Goal: Transaction & Acquisition: Purchase product/service

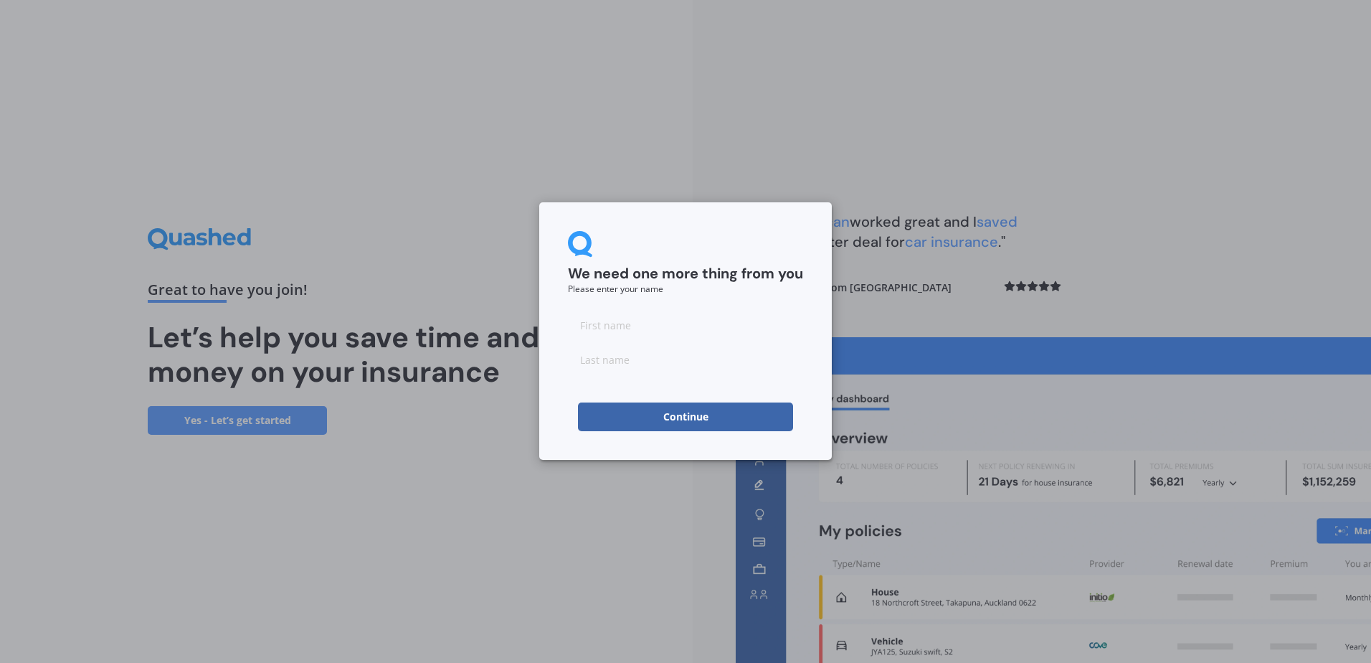
click at [629, 325] on input at bounding box center [685, 324] width 235 height 29
type input "[PERSON_NAME]"
click at [634, 407] on button "Continue" at bounding box center [685, 416] width 215 height 29
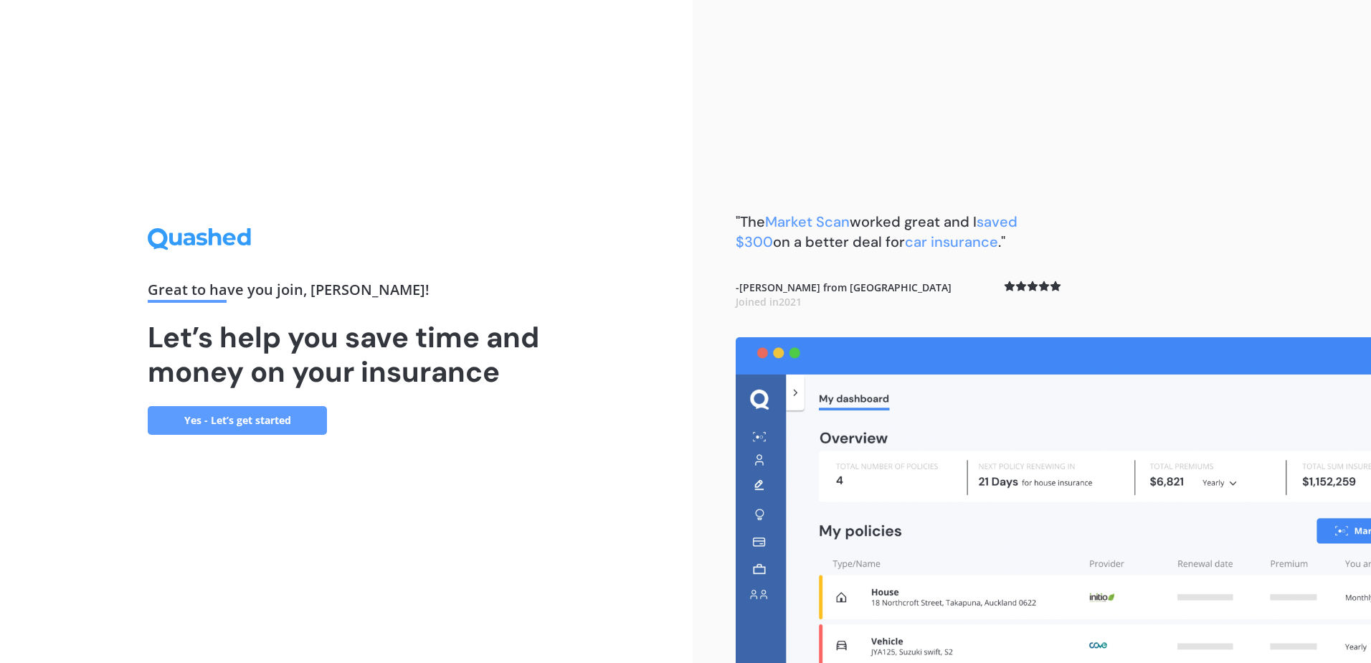
click at [278, 429] on link "Yes - Let’s get started" at bounding box center [237, 420] width 179 height 29
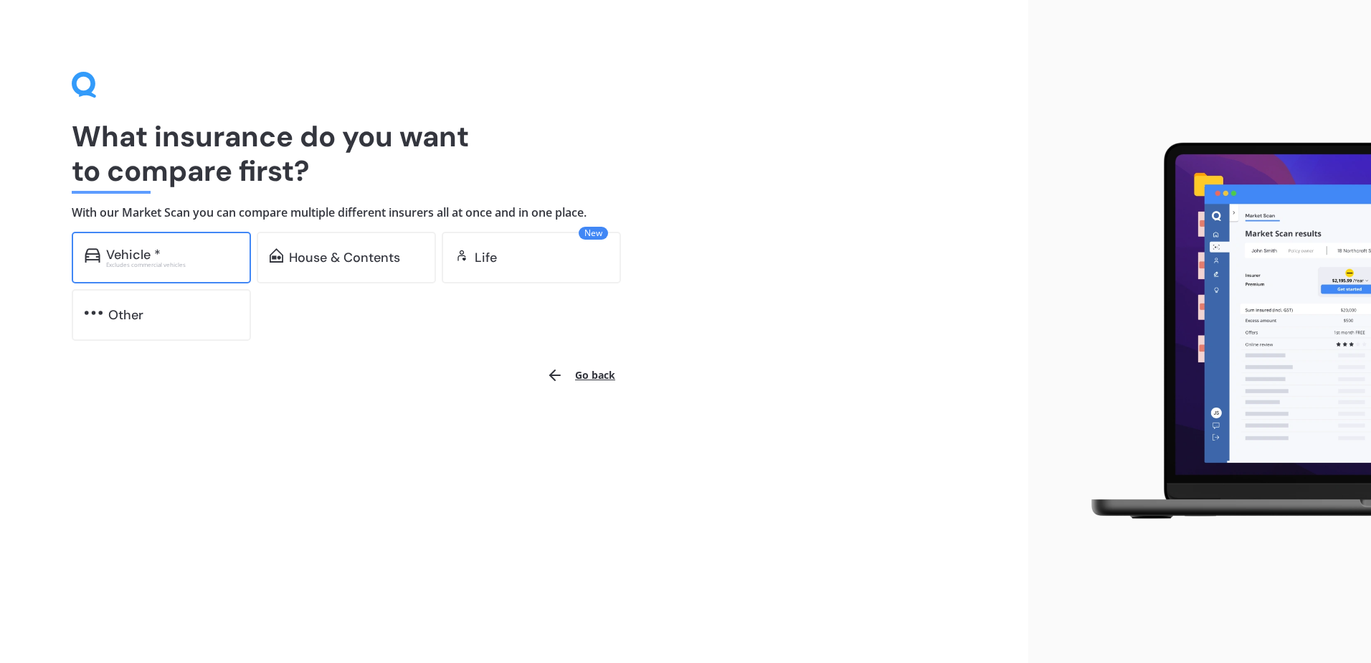
click at [142, 267] on div "Excludes commercial vehicles" at bounding box center [172, 265] width 132 height 6
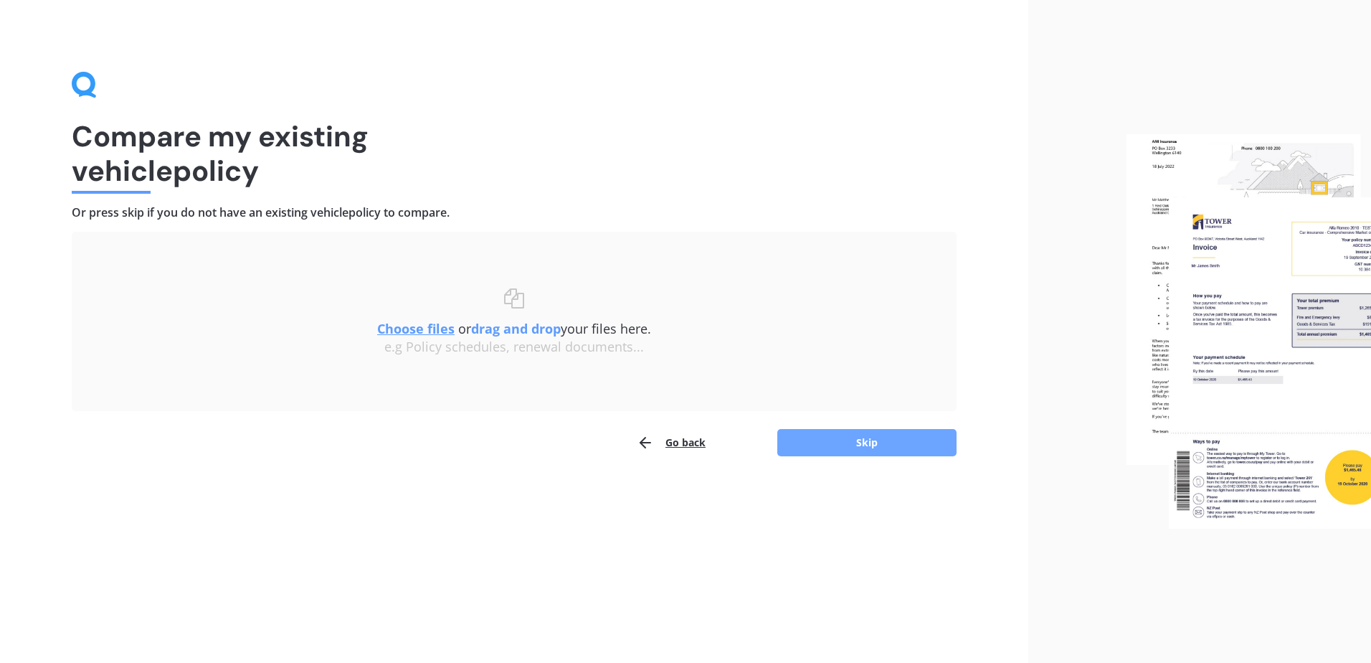
click at [800, 445] on button "Skip" at bounding box center [866, 442] width 179 height 27
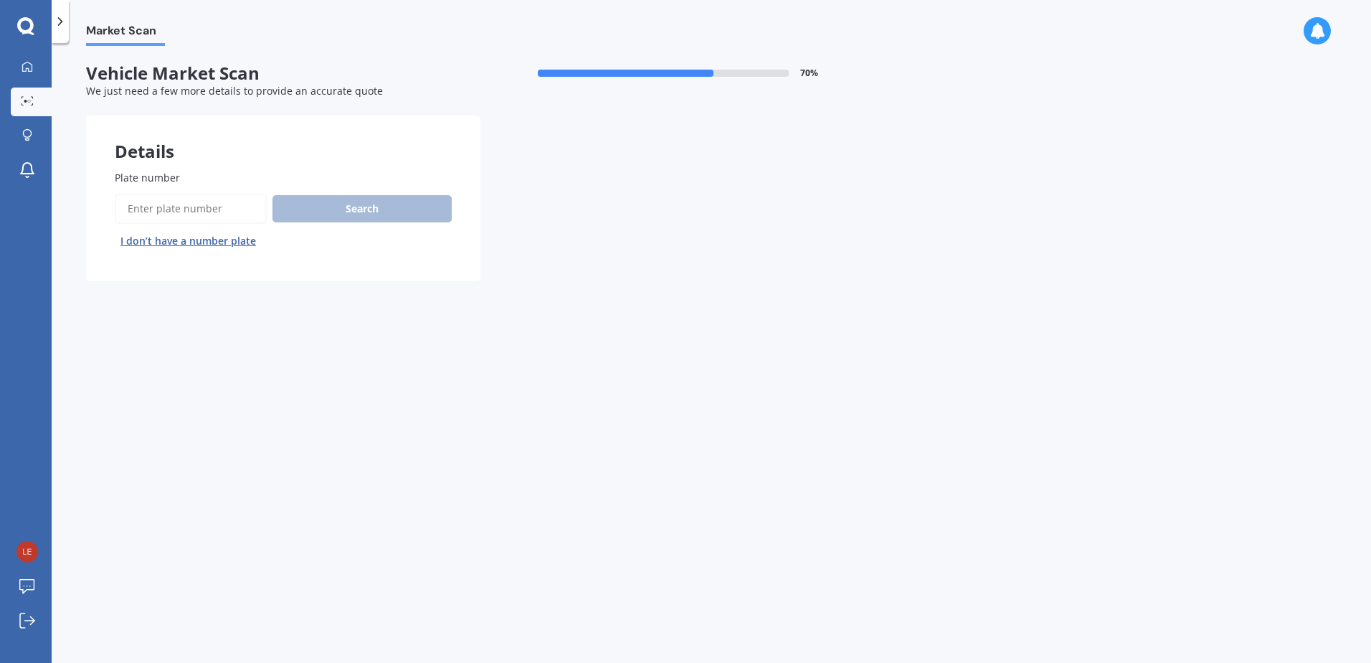
click at [172, 209] on input "Plate number" at bounding box center [191, 209] width 152 height 30
type input "mnq430"
click at [306, 213] on button "Search" at bounding box center [361, 208] width 179 height 27
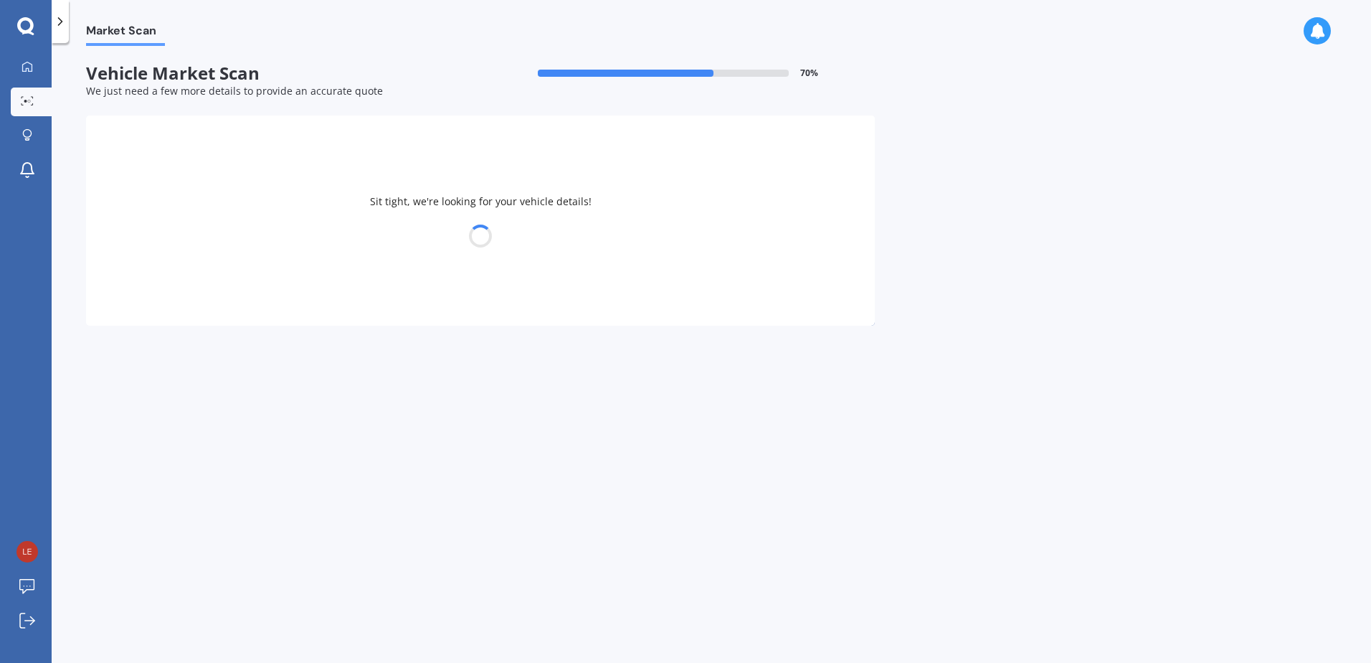
select select "MITSUBISHI"
select select "DELICA"
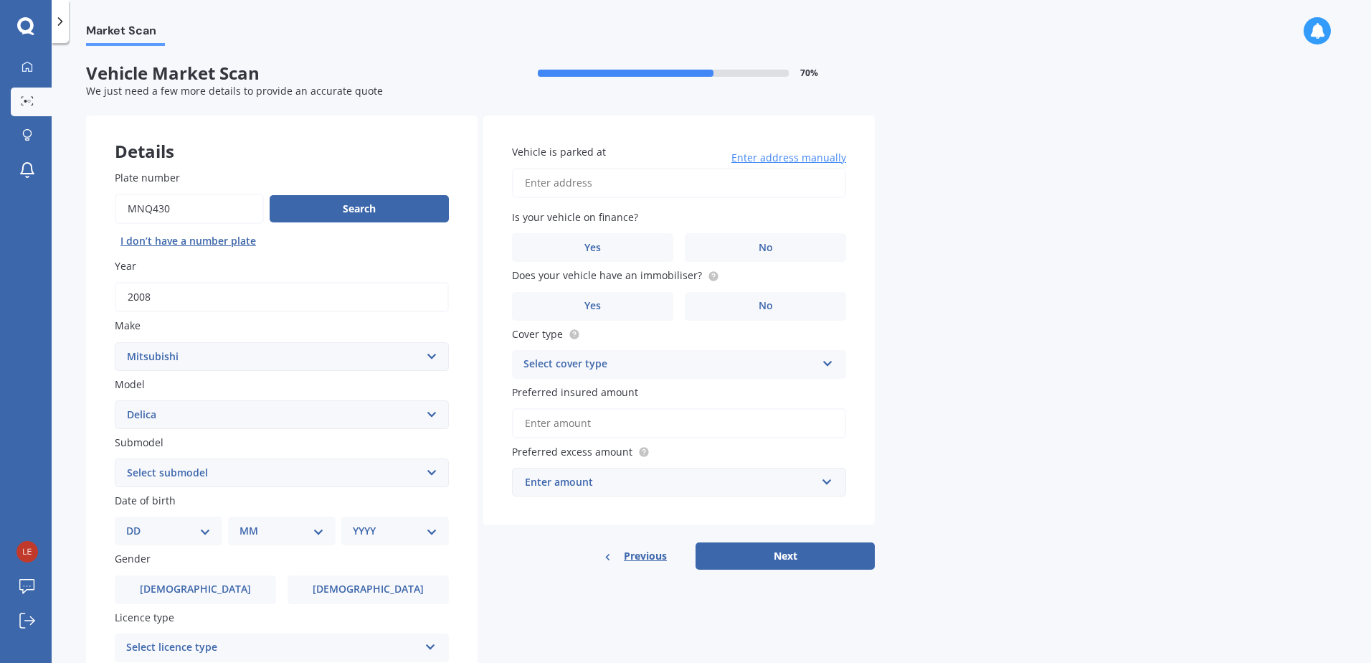
scroll to position [181, 0]
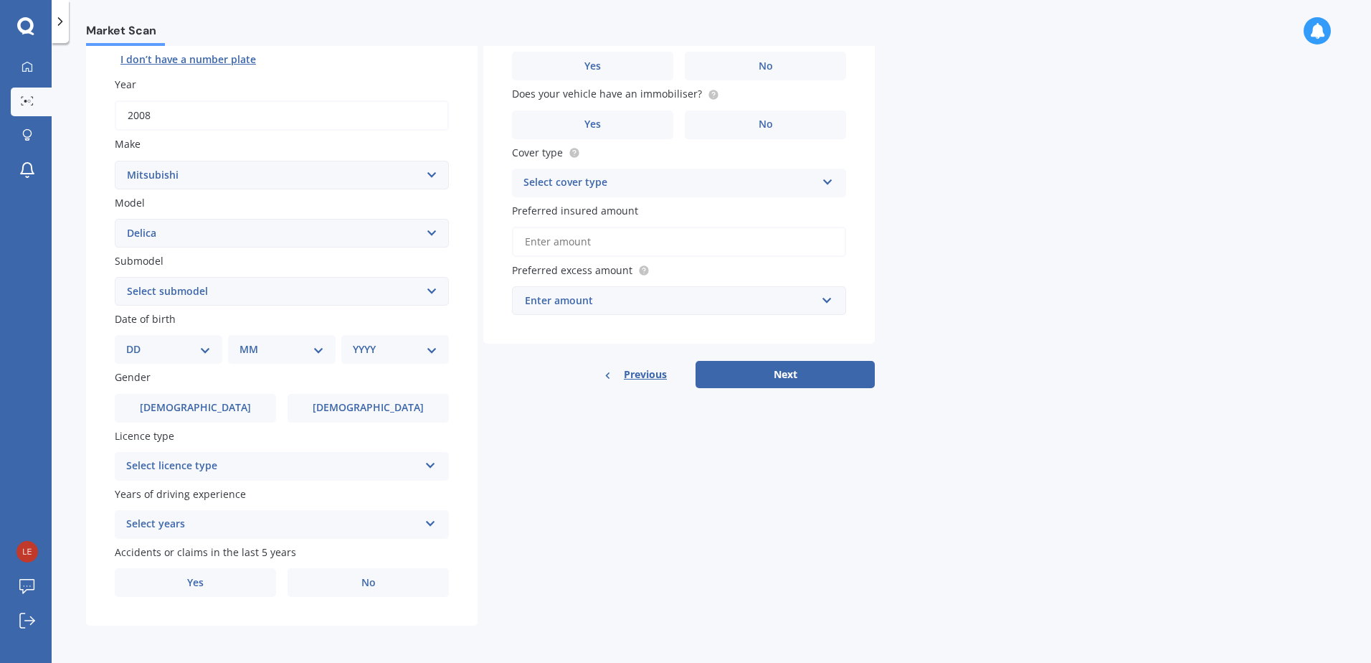
click at [180, 359] on div "DD 01 02 03 04 05 06 07 08 09 10 11 12 13 14 15 16 17 18 19 20 21 22 23 24 25 2…" at bounding box center [169, 349] width 108 height 29
click at [193, 348] on select "DD 01 02 03 04 05 06 07 08 09 10 11 12 13 14 15 16 17 18 19 20 21 22 23 24 25 2…" at bounding box center [168, 349] width 85 height 16
select select "25"
click at [138, 341] on select "DD 01 02 03 04 05 06 07 08 09 10 11 12 13 14 15 16 17 18 19 20 21 22 23 24 25 2…" at bounding box center [168, 349] width 85 height 16
click at [303, 354] on select "MM 01 02 03 04 05 06 07 08 09 10 11 12" at bounding box center [284, 349] width 79 height 16
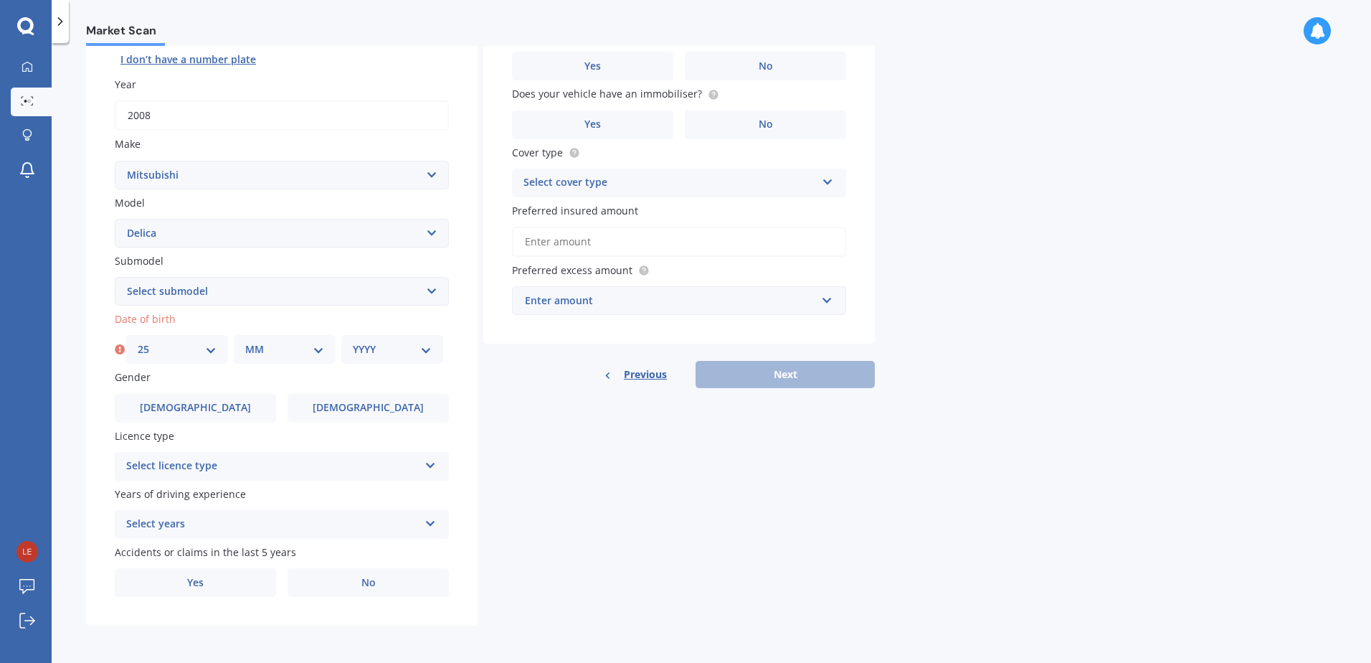
select select "09"
click at [245, 341] on select "MM 01 02 03 04 05 06 07 08 09 10 11 12" at bounding box center [284, 349] width 79 height 16
click at [391, 350] on select "YYYY 2025 2024 2023 2022 2021 2020 2019 2018 2017 2016 2015 2014 2013 2012 2011…" at bounding box center [392, 349] width 79 height 16
select select "1994"
click at [353, 341] on select "YYYY 2025 2024 2023 2022 2021 2020 2019 2018 2017 2016 2015 2014 2013 2012 2011…" at bounding box center [392, 349] width 79 height 16
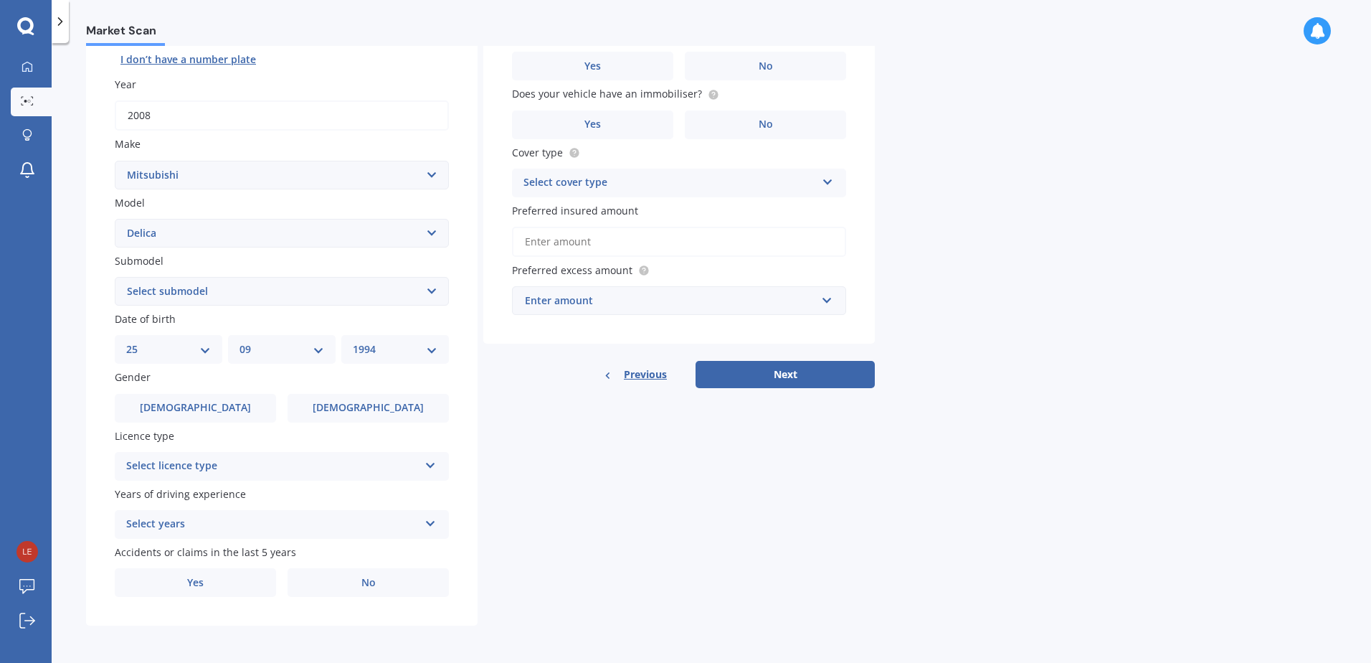
click at [200, 387] on div "Gender [DEMOGRAPHIC_DATA] [DEMOGRAPHIC_DATA]" at bounding box center [282, 395] width 334 height 52
click at [202, 412] on span "[DEMOGRAPHIC_DATA]" at bounding box center [195, 408] width 114 height 12
click at [0, 0] on input "[DEMOGRAPHIC_DATA]" at bounding box center [0, 0] width 0 height 0
click at [224, 474] on div "Select licence type NZ Full NZ Restricted NZ Learners [GEOGRAPHIC_DATA] [GEOGRA…" at bounding box center [282, 466] width 334 height 29
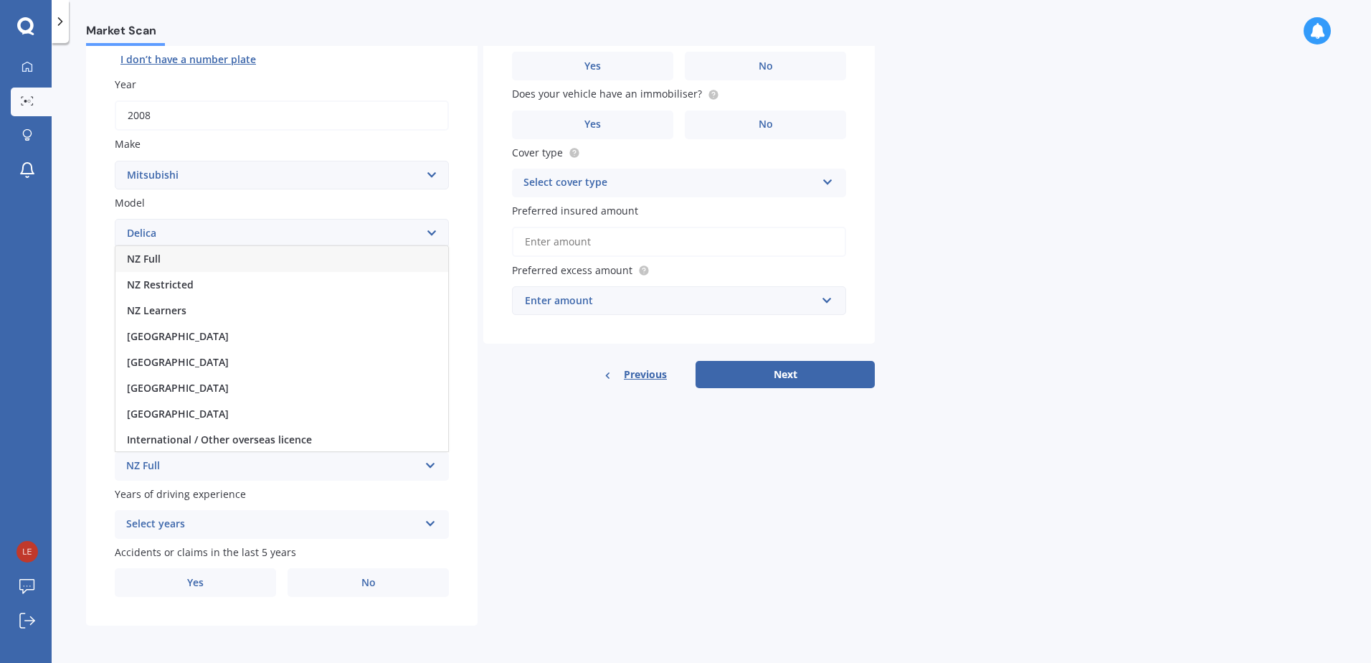
click at [166, 467] on div "NZ Full" at bounding box center [272, 465] width 293 height 17
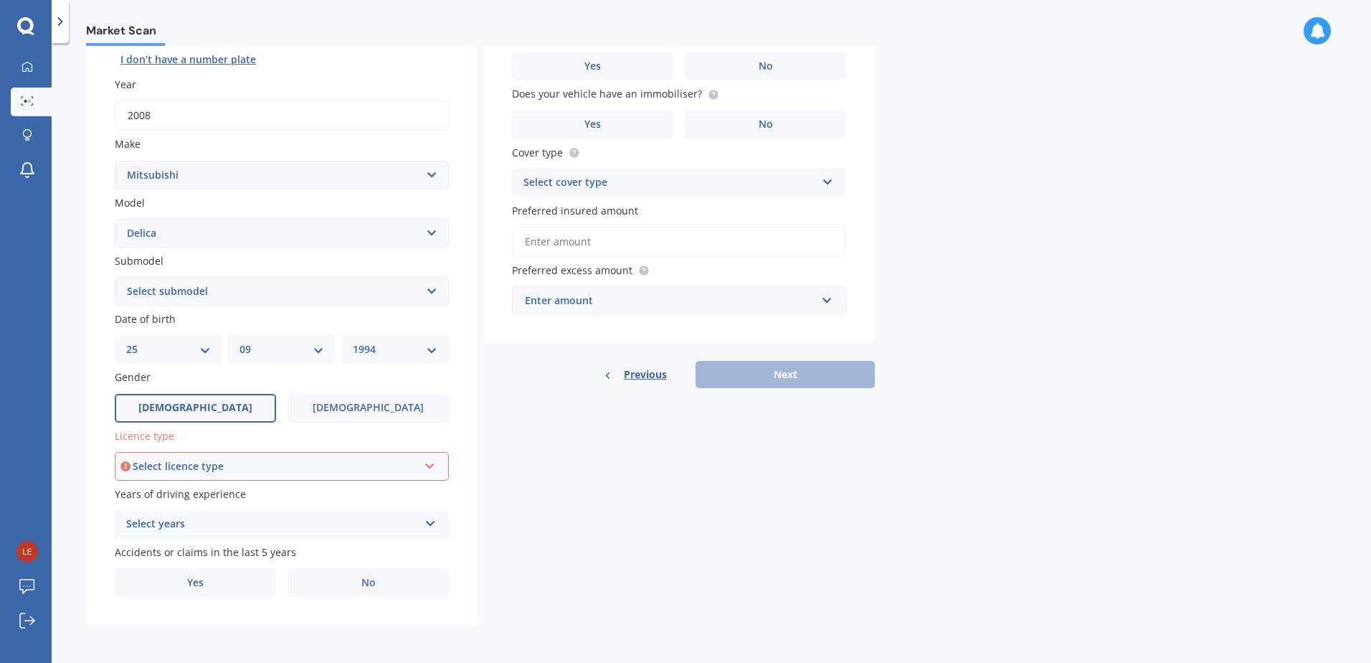
click at [166, 467] on div "Select licence type" at bounding box center [275, 466] width 285 height 16
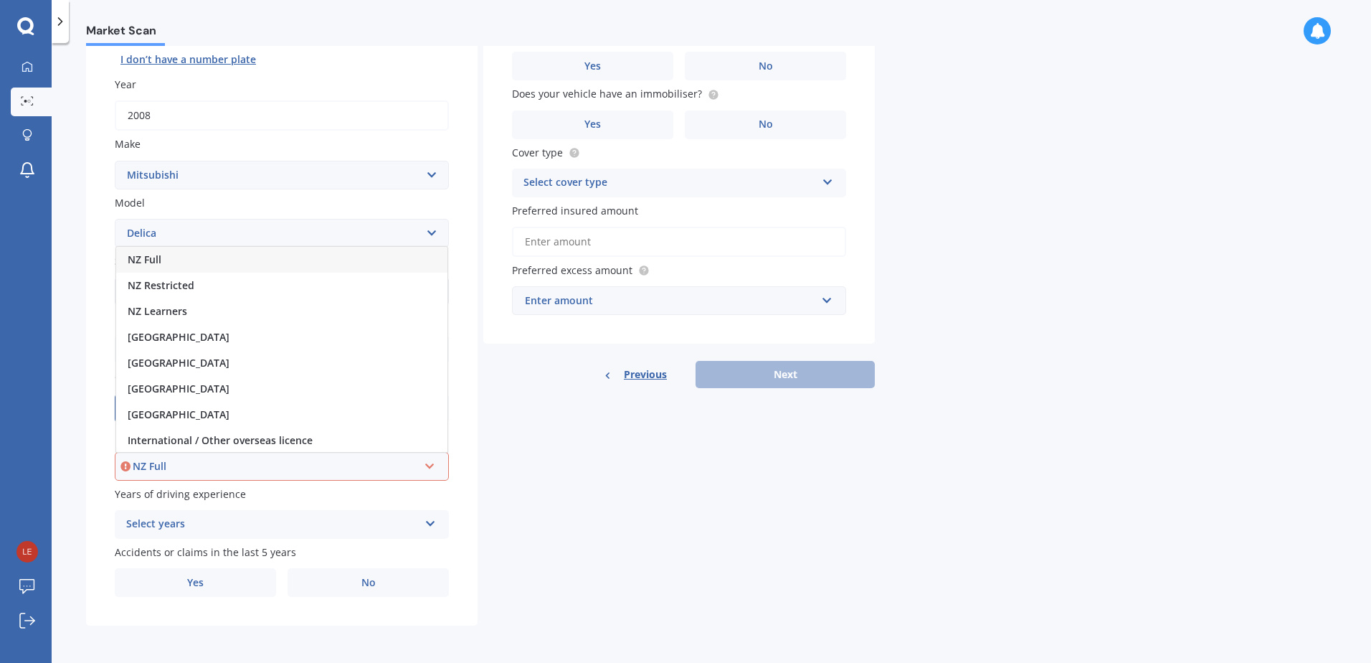
click at [177, 260] on div "NZ Full" at bounding box center [281, 260] width 331 height 26
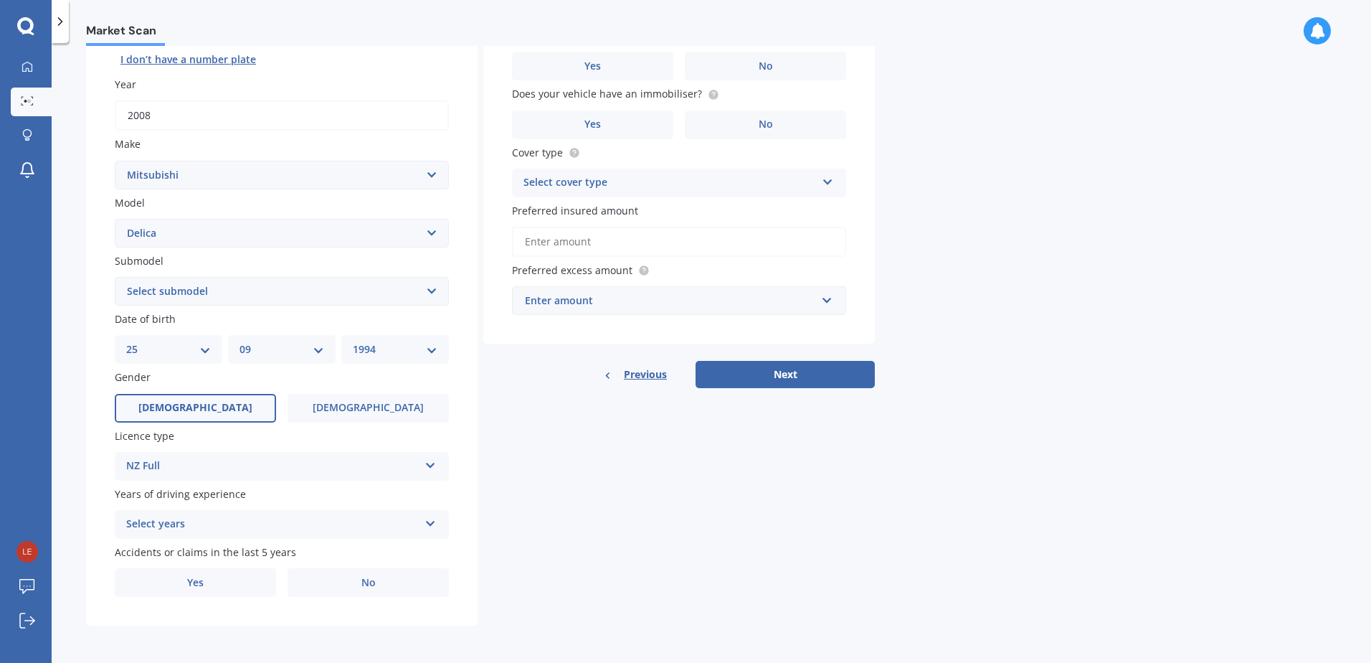
click at [174, 526] on div "Select years" at bounding box center [272, 524] width 293 height 17
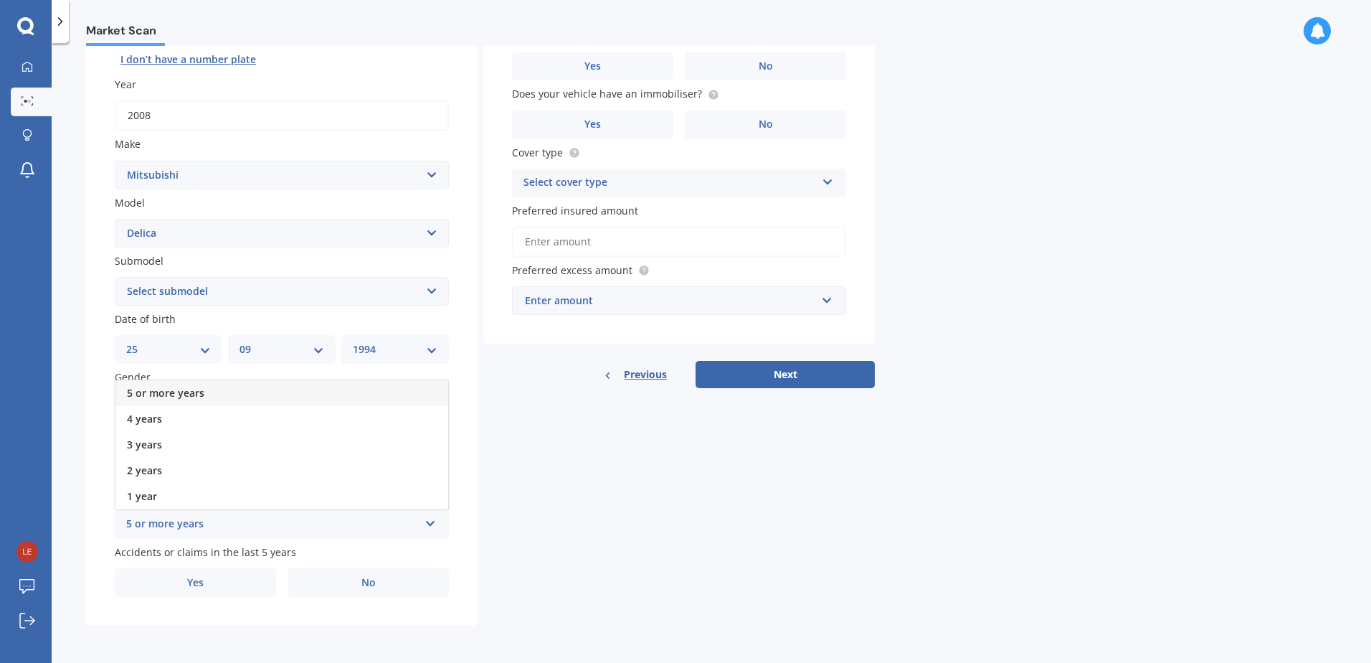
click at [179, 397] on span "5 or more years" at bounding box center [165, 393] width 77 height 14
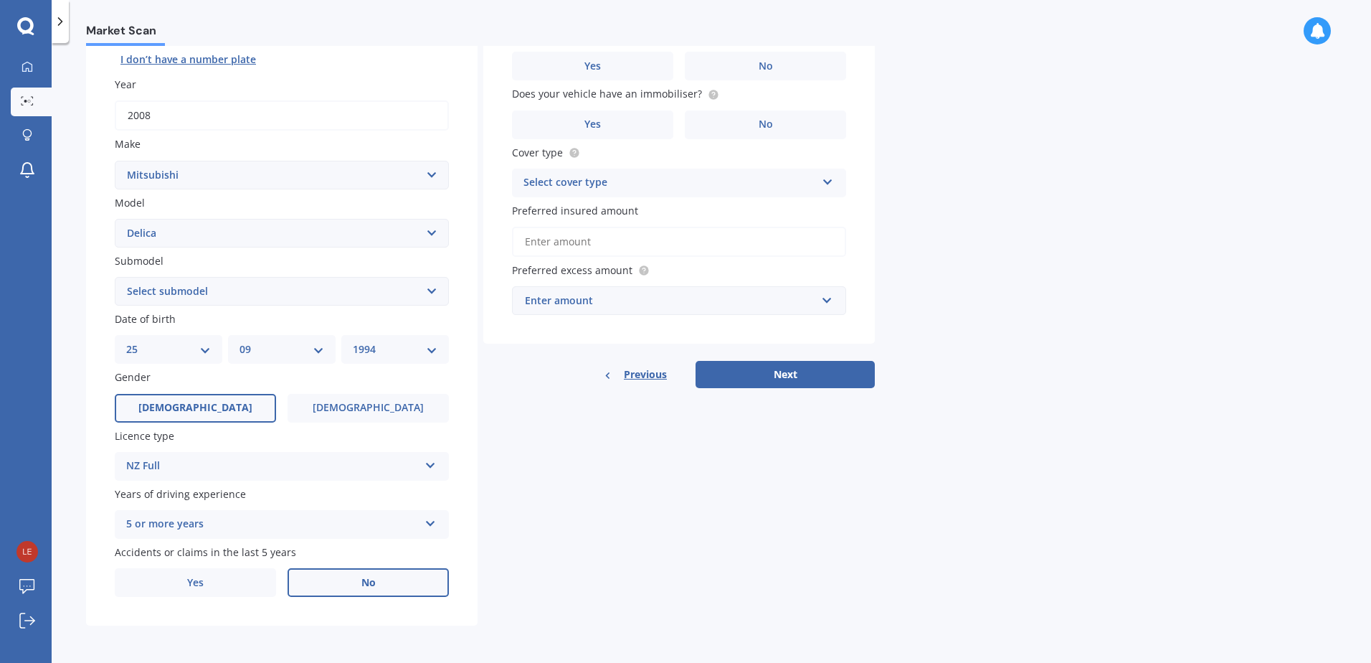
click at [344, 589] on label "No" at bounding box center [368, 582] width 161 height 29
click at [0, 0] on input "No" at bounding box center [0, 0] width 0 height 0
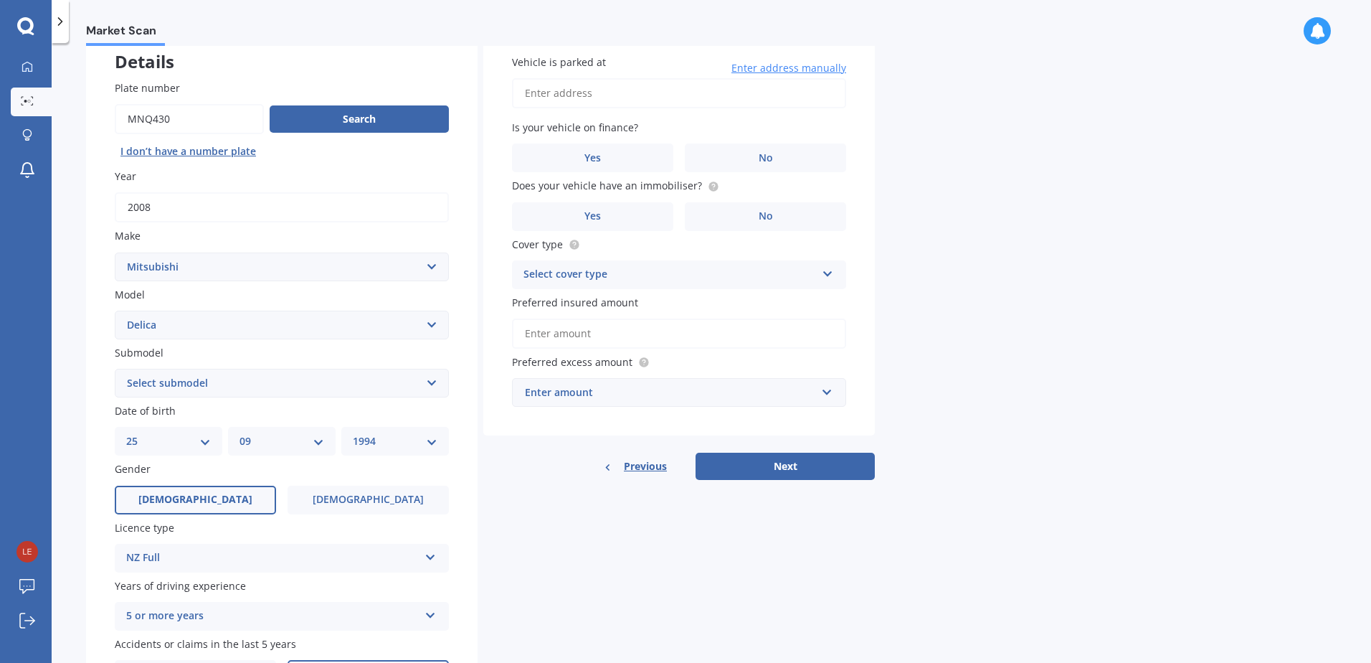
scroll to position [0, 0]
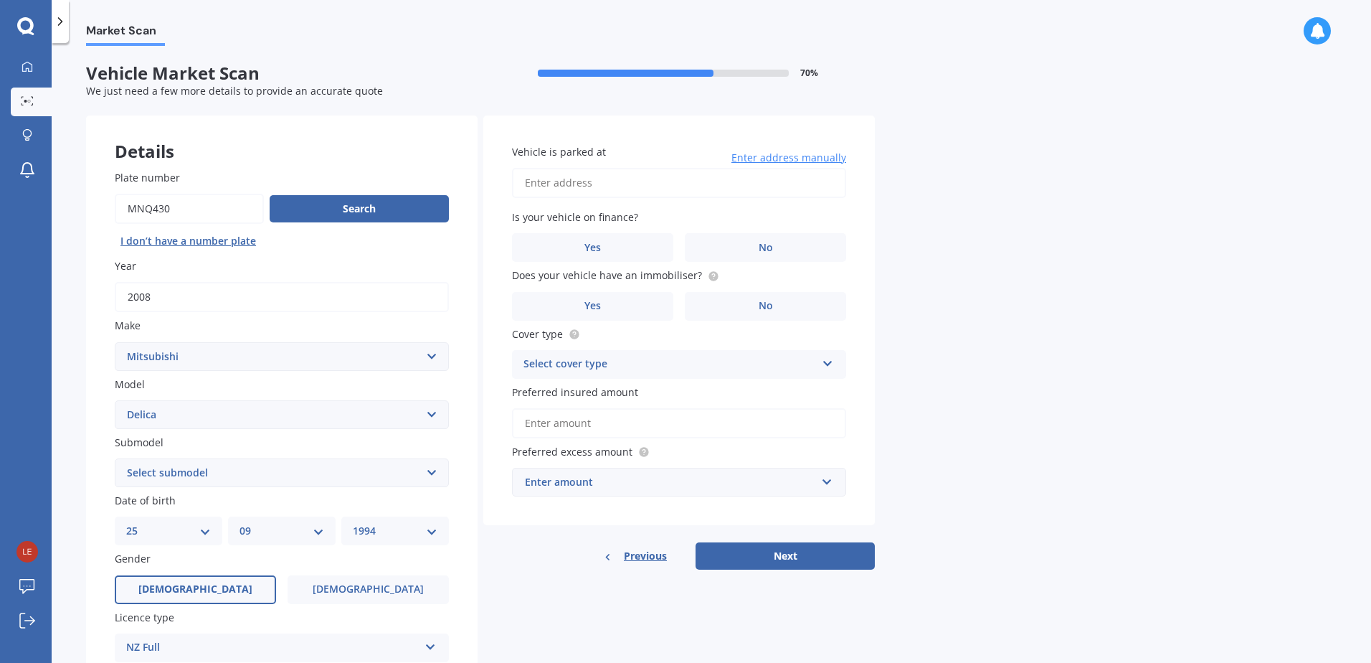
click at [582, 171] on input "Vehicle is parked at" at bounding box center [679, 183] width 334 height 30
click at [931, 225] on div "Market Scan Vehicle Market Scan 70 % We just need a few more details to provide…" at bounding box center [711, 356] width 1319 height 620
click at [640, 179] on input "[STREET_ADDRESS]" at bounding box center [679, 183] width 334 height 30
type input "[STREET_ADDRESS][PERSON_NAME]"
click at [777, 252] on label "No" at bounding box center [765, 247] width 161 height 29
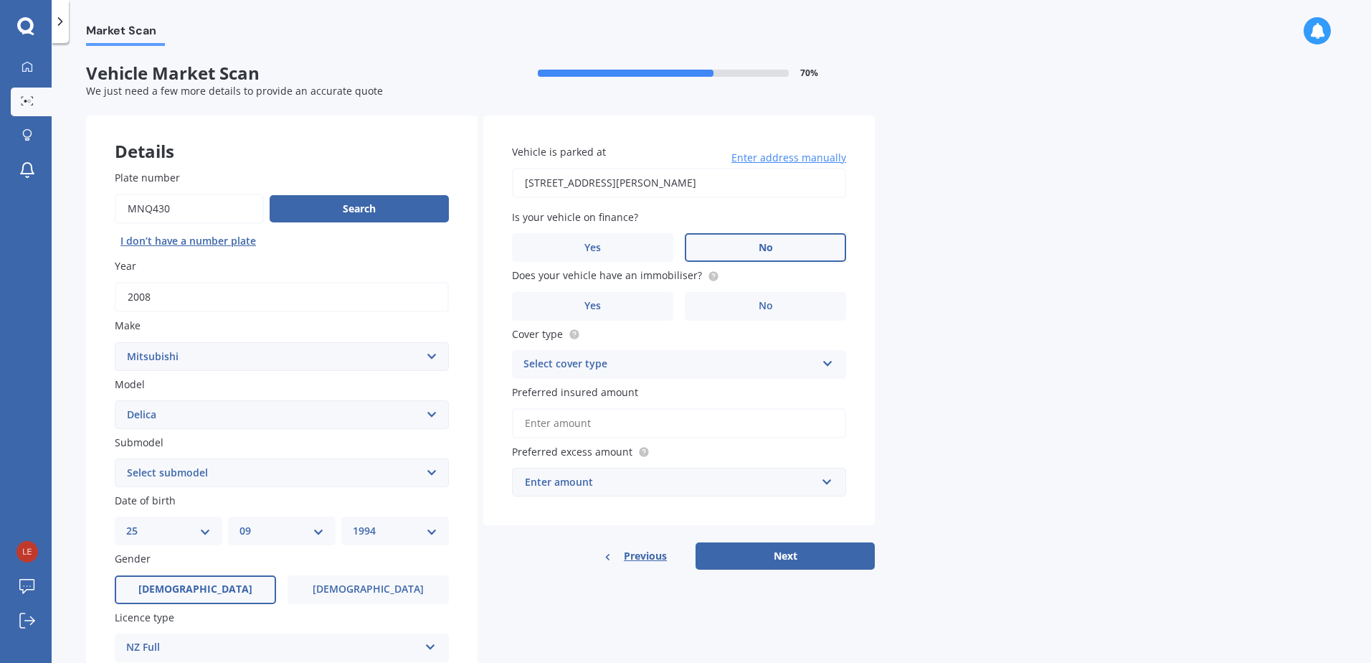
click at [0, 0] on input "No" at bounding box center [0, 0] width 0 height 0
click at [711, 313] on label "No" at bounding box center [765, 306] width 161 height 29
click at [0, 0] on input "No" at bounding box center [0, 0] width 0 height 0
click at [590, 369] on div "Select cover type" at bounding box center [669, 364] width 293 height 17
click at [594, 395] on span "Comprehensive" at bounding box center [562, 392] width 76 height 14
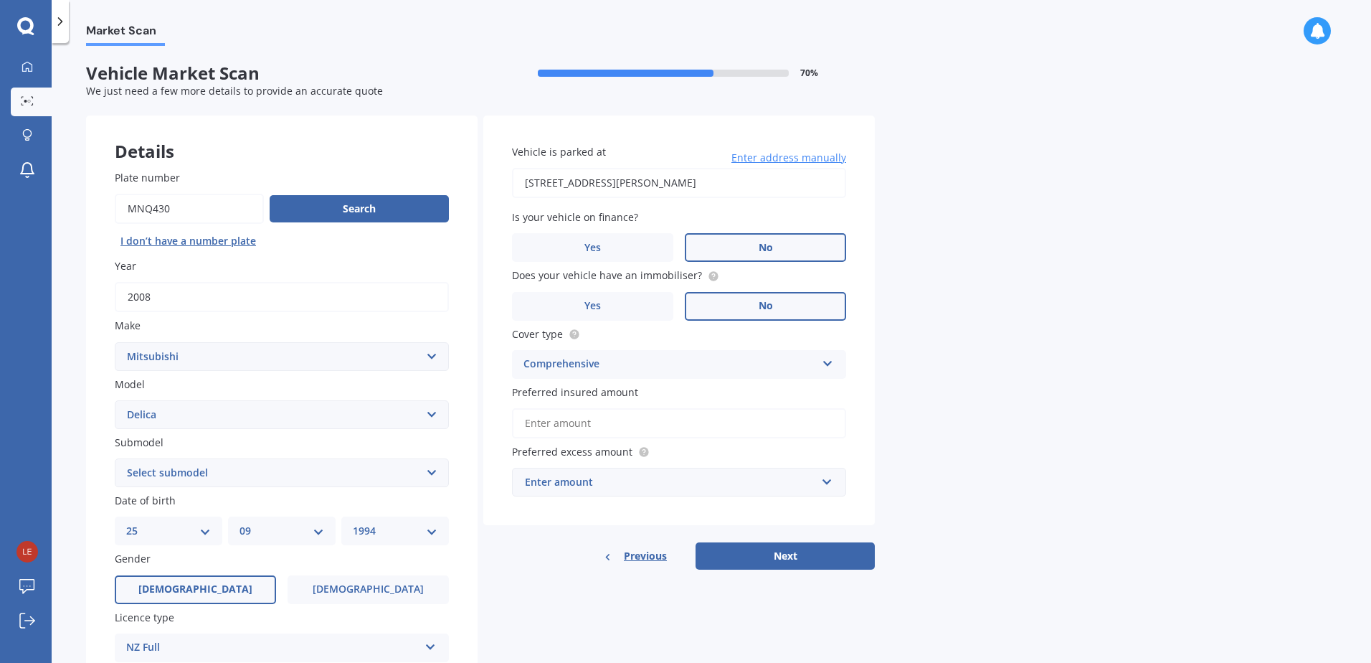
click at [623, 422] on input "Preferred insured amount" at bounding box center [679, 423] width 334 height 30
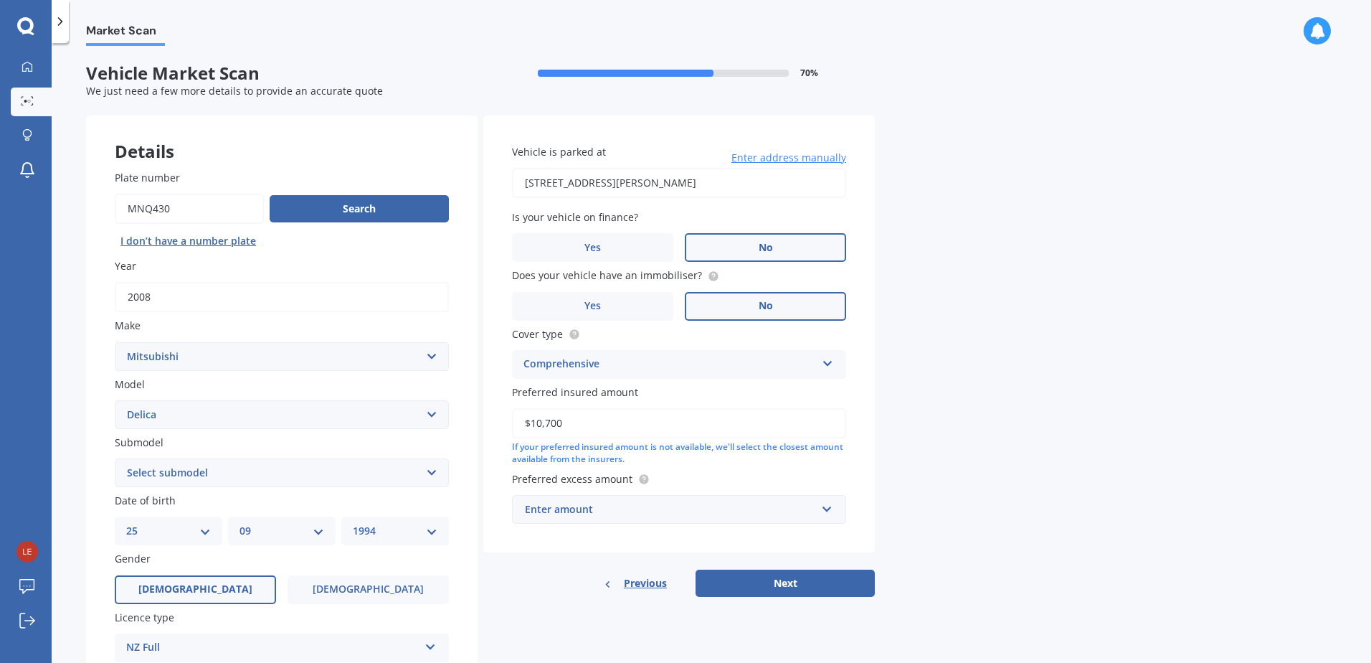
type input "$10,700"
click at [632, 511] on div "Enter amount" at bounding box center [670, 509] width 291 height 16
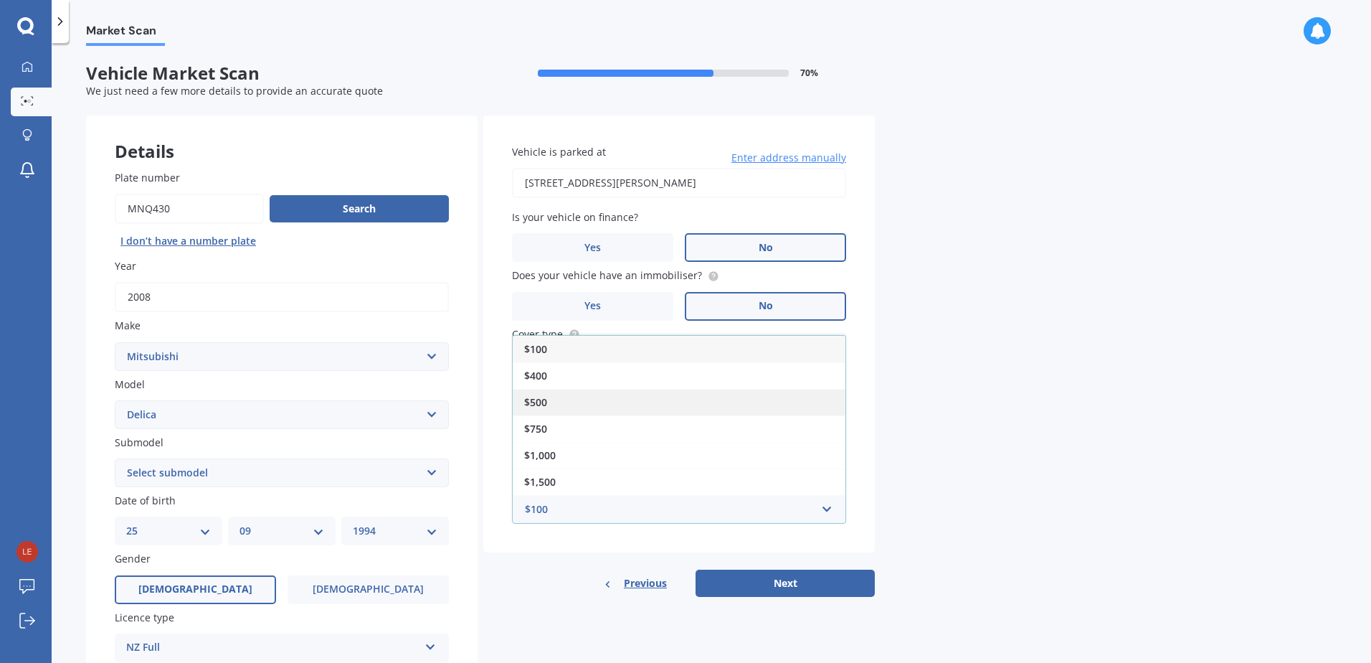
click at [572, 403] on div "$500" at bounding box center [679, 402] width 333 height 27
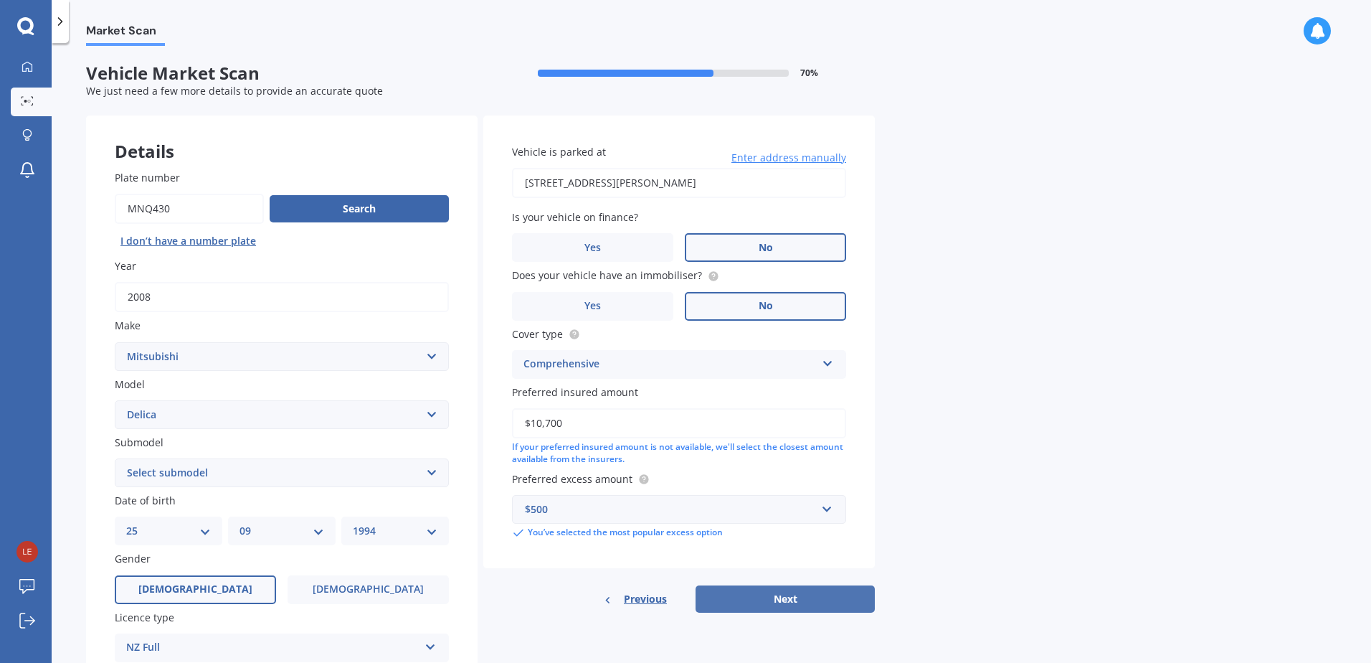
click at [736, 599] on button "Next" at bounding box center [785, 598] width 179 height 27
click at [278, 483] on select "Select submodel Diesel Non-Turbo Diesel Turbo Petrol Non-Turbo Petrol Non-Turbo…" at bounding box center [282, 472] width 334 height 29
select select "PETROL NON-TURBO 4WD"
click at [115, 458] on select "Select submodel Diesel Non-Turbo Diesel Turbo Petrol Non-Turbo Petrol Non-Turbo…" at bounding box center [282, 472] width 334 height 29
click at [772, 604] on button "Next" at bounding box center [785, 598] width 179 height 27
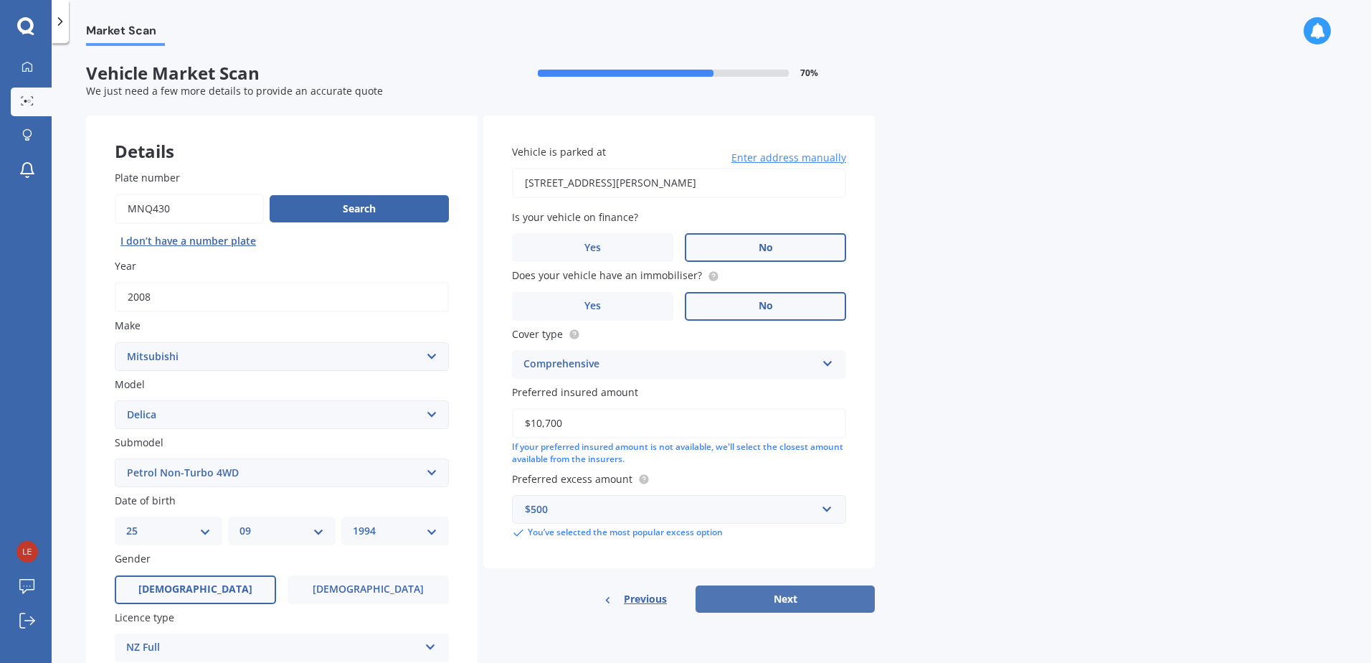
select select "25"
select select "09"
select select "1994"
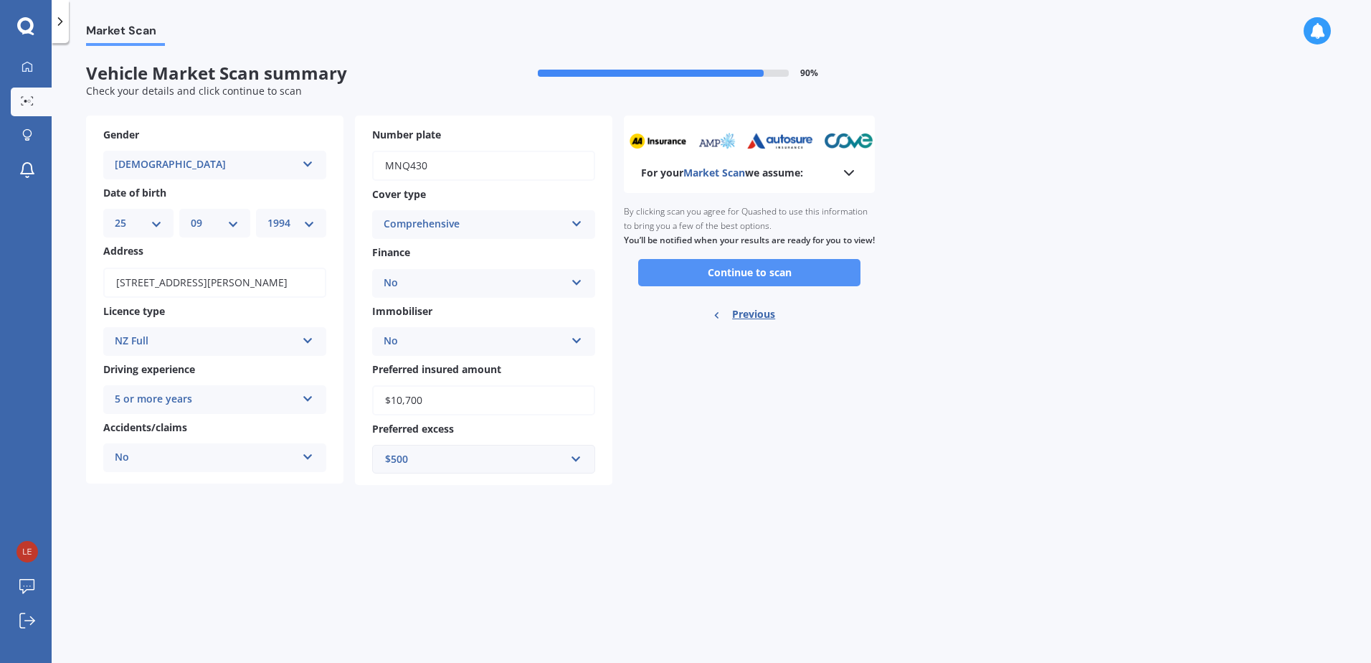
click at [688, 286] on button "Continue to scan" at bounding box center [749, 272] width 222 height 27
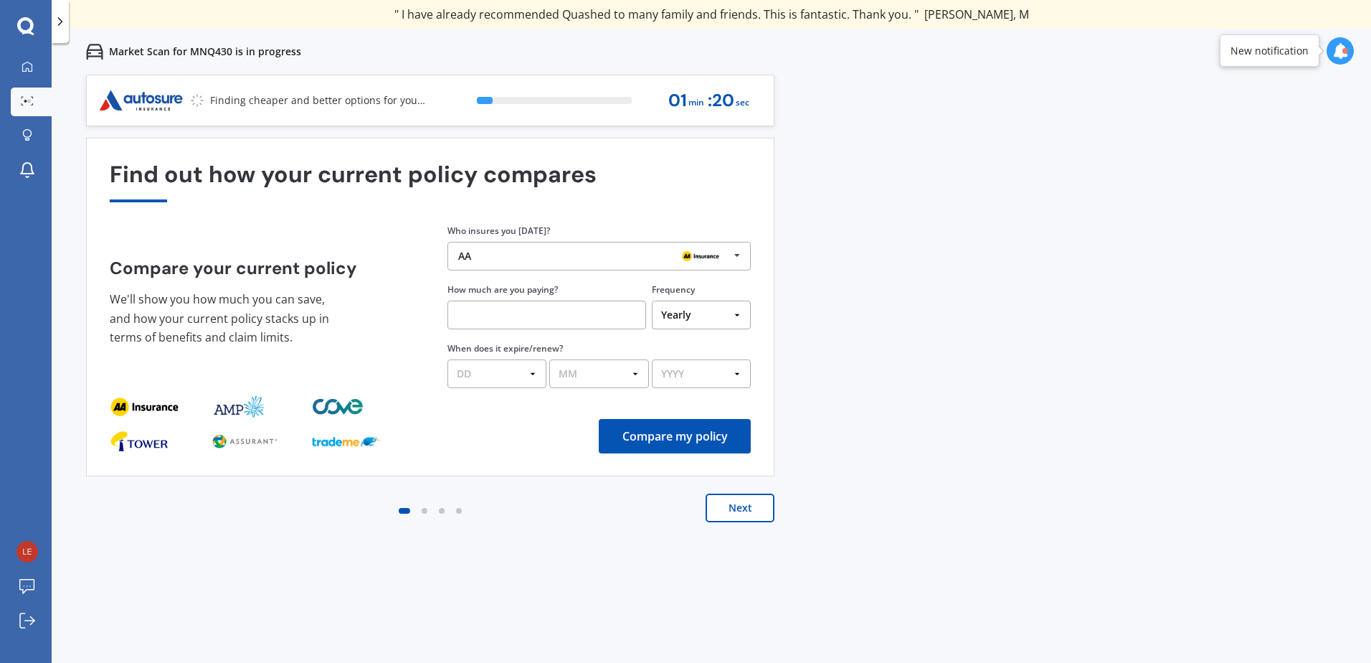
click at [728, 501] on button "Next" at bounding box center [740, 507] width 69 height 29
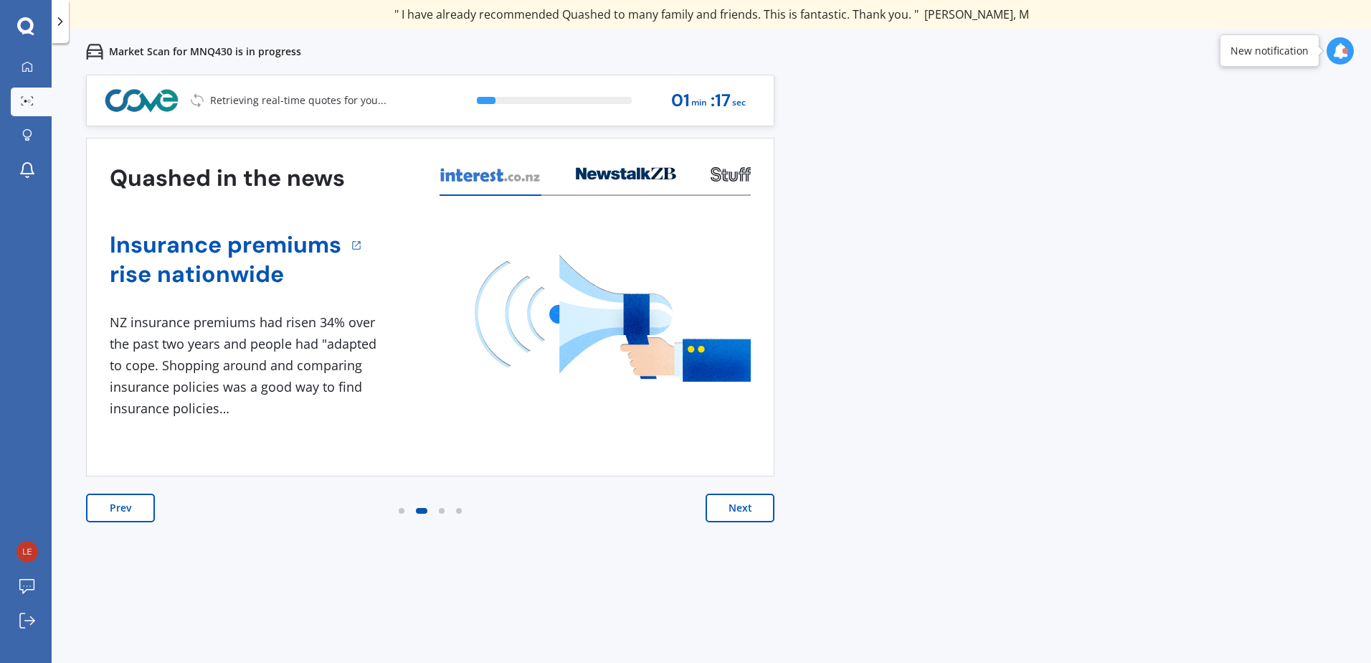
click at [738, 518] on button "Next" at bounding box center [740, 507] width 69 height 29
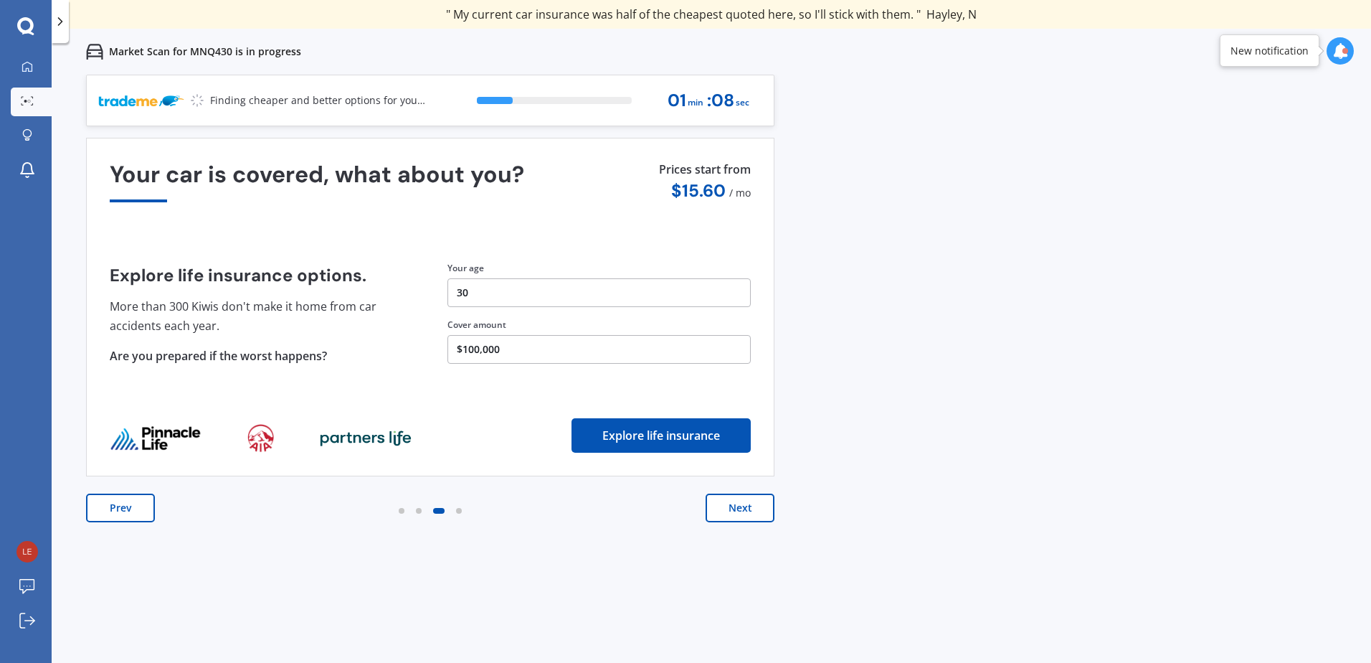
click at [729, 514] on button "Next" at bounding box center [740, 507] width 69 height 29
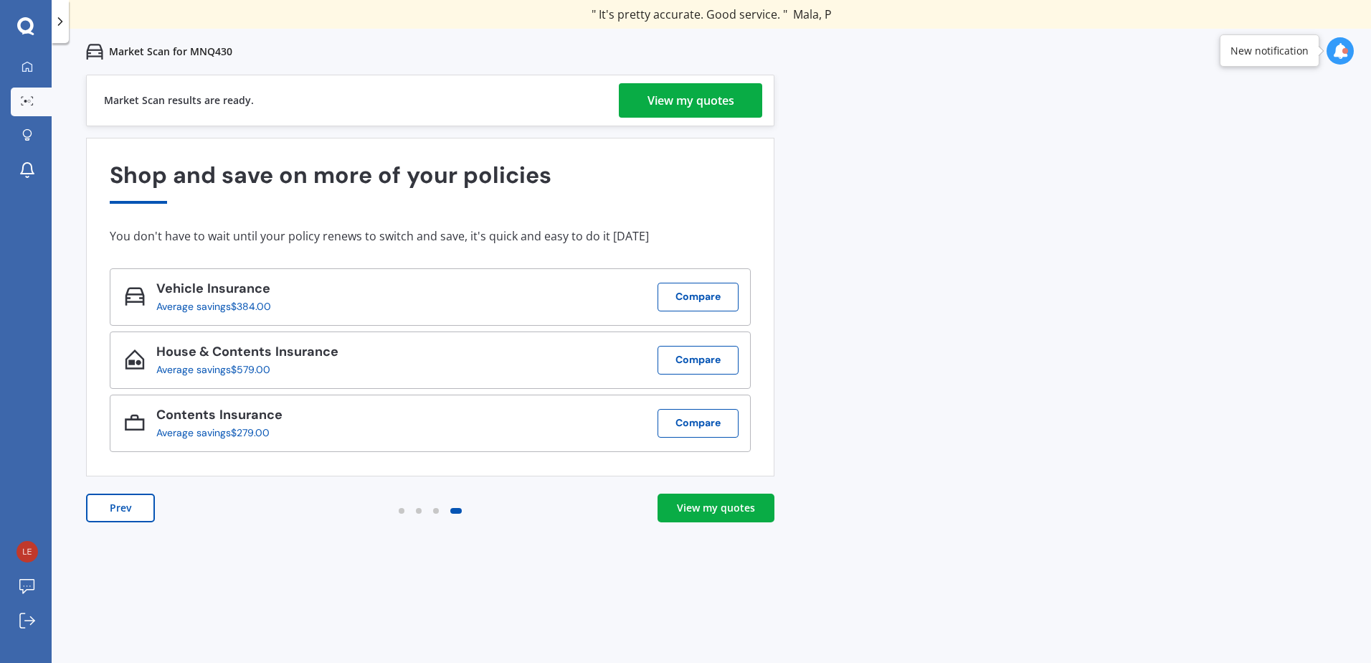
click at [725, 107] on div "View my quotes" at bounding box center [691, 100] width 87 height 34
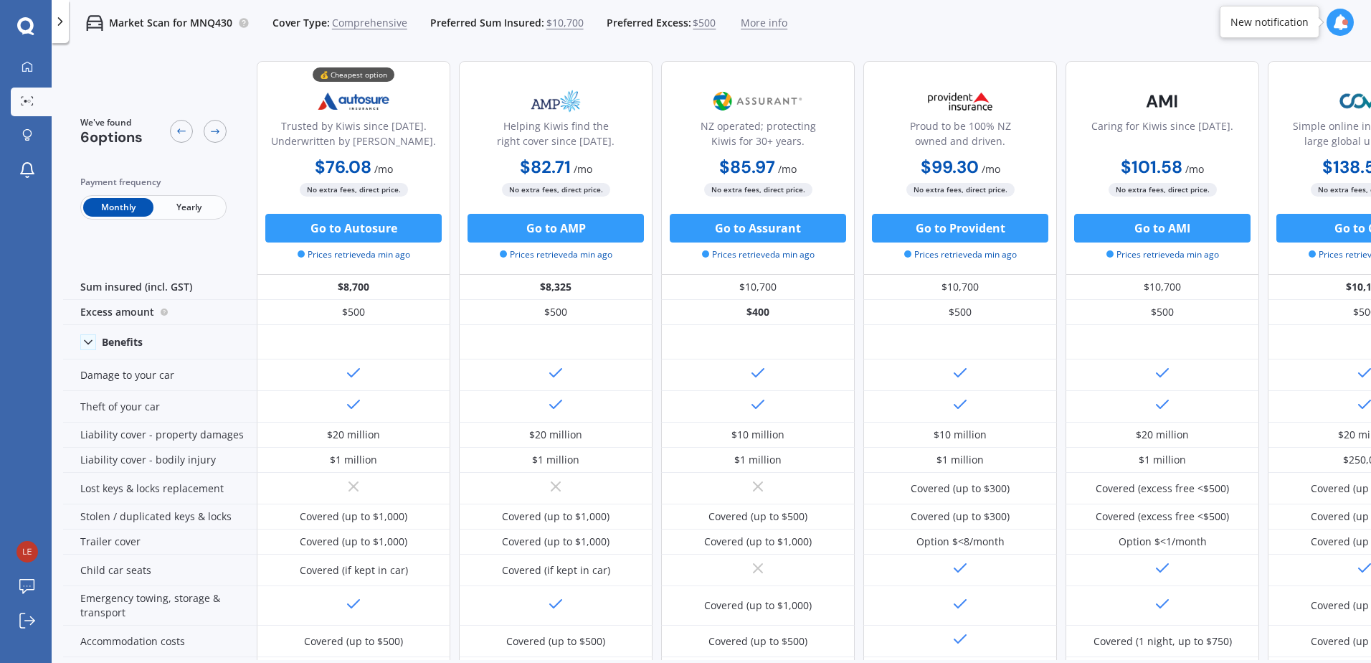
click at [191, 211] on span "Yearly" at bounding box center [188, 207] width 70 height 19
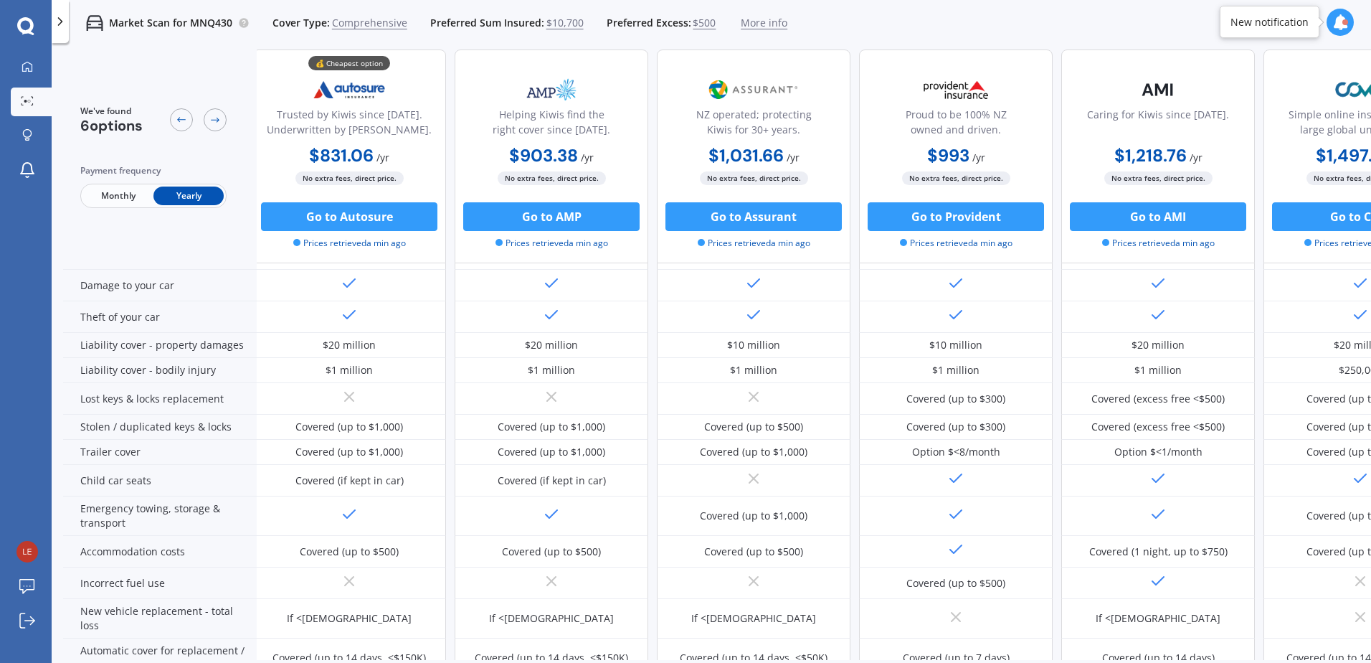
scroll to position [0, 4]
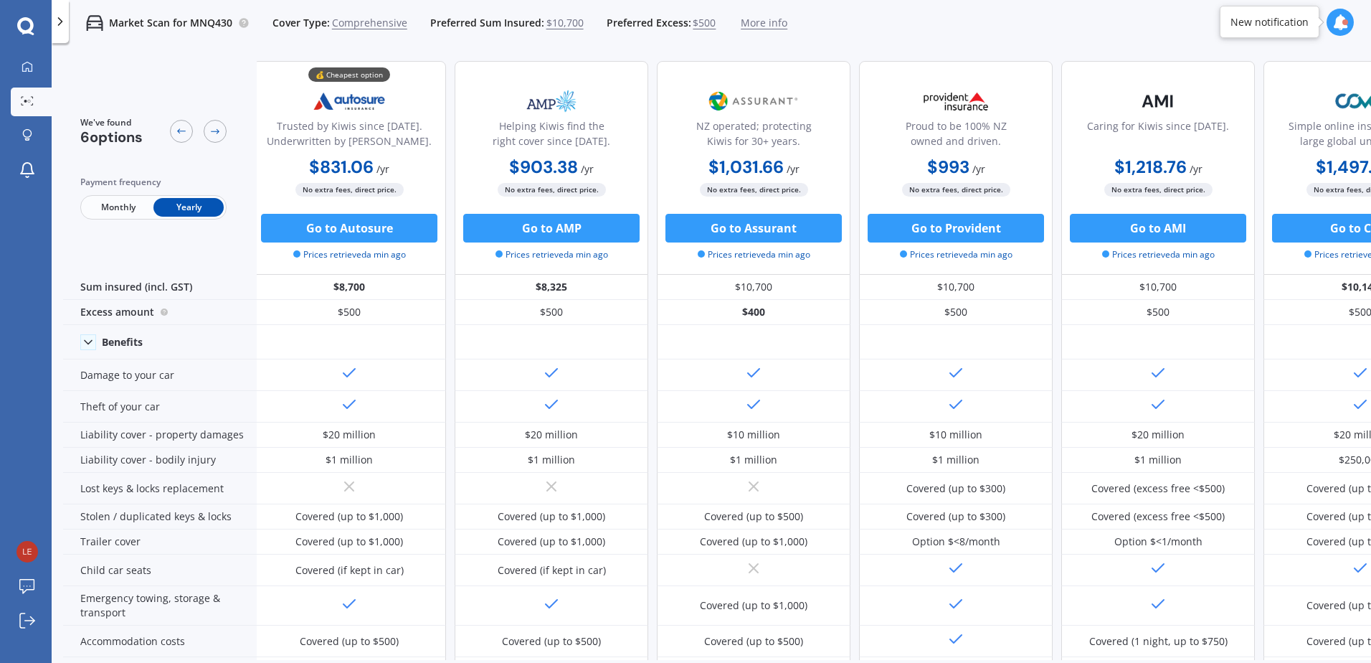
drag, startPoint x: 363, startPoint y: 229, endPoint x: 303, endPoint y: 272, distance: 73.4
click at [289, 299] on div "$8,700" at bounding box center [349, 287] width 194 height 25
